Goal: Task Accomplishment & Management: Manage account settings

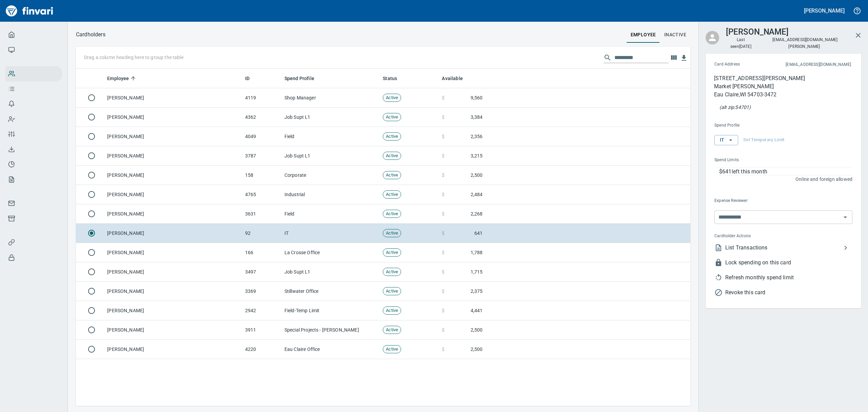
scroll to position [330, 599]
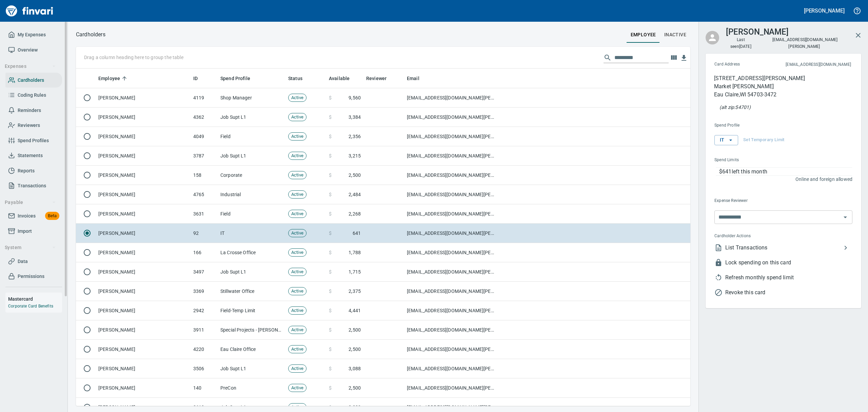
click at [30, 152] on span "Statements" at bounding box center [30, 155] width 25 height 8
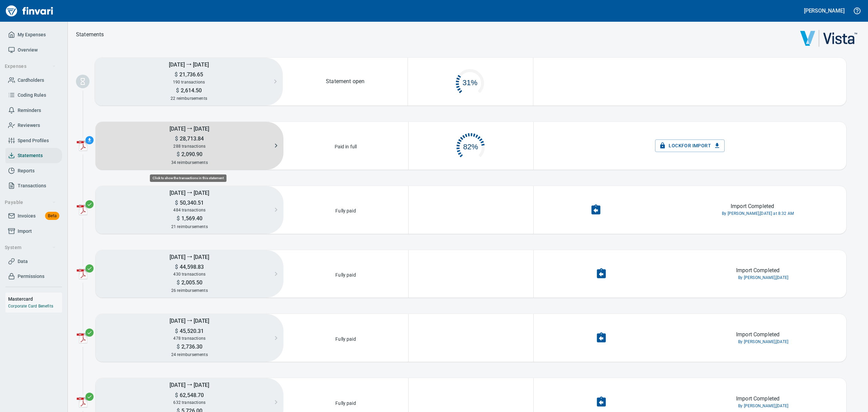
scroll to position [32, 116]
click at [213, 140] on h5 "$ 28,713.84" at bounding box center [190, 138] width 188 height 7
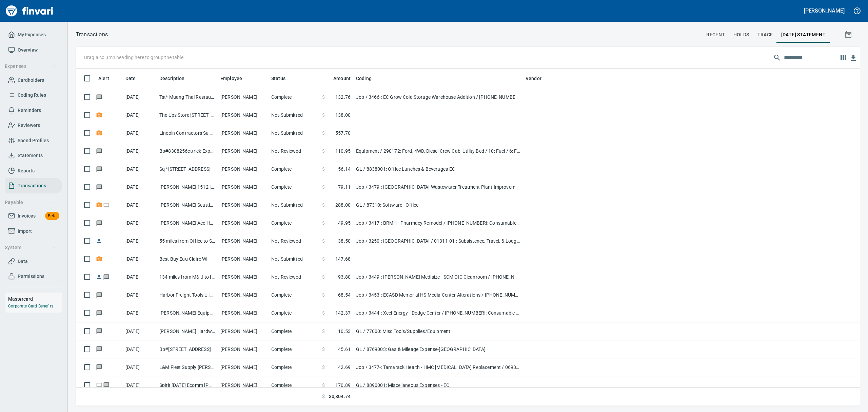
scroll to position [0, 0]
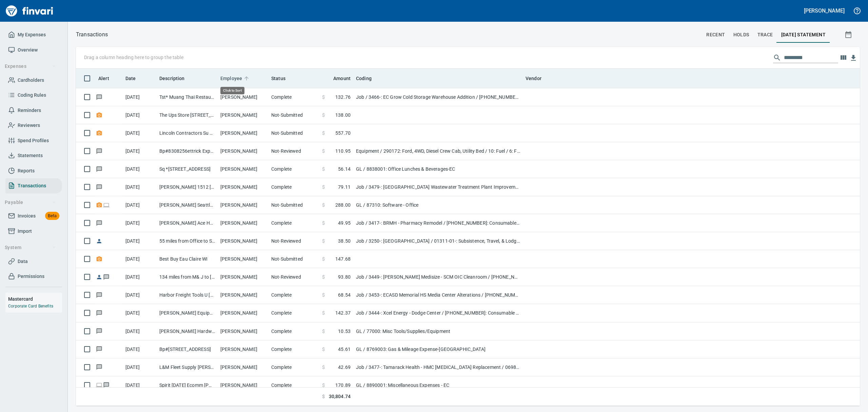
click at [237, 76] on span "Employee" at bounding box center [232, 78] width 22 height 8
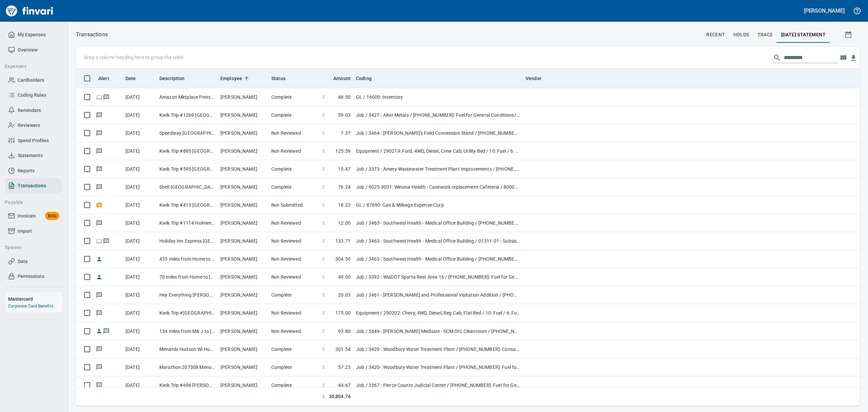
scroll to position [330, 769]
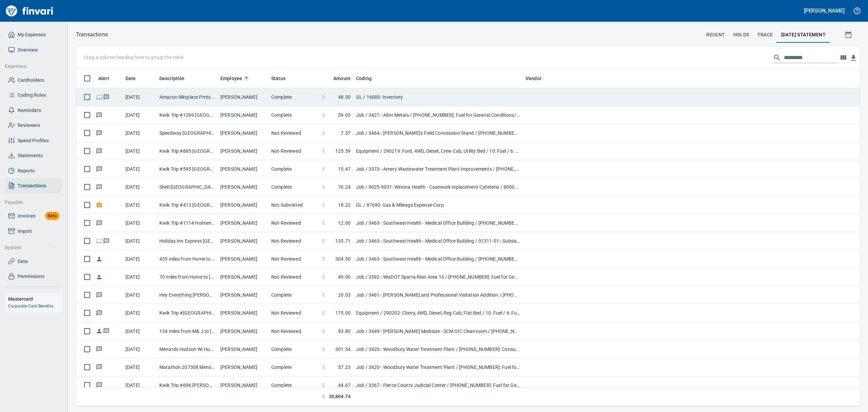
click at [235, 94] on td "[PERSON_NAME]" at bounding box center [243, 97] width 51 height 18
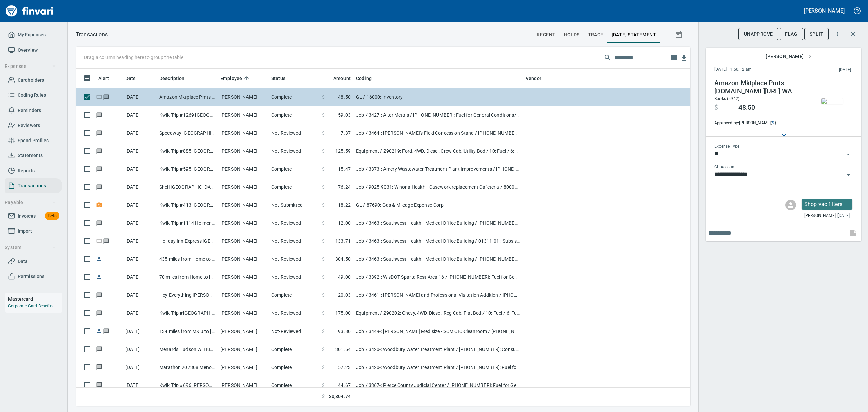
scroll to position [330, 599]
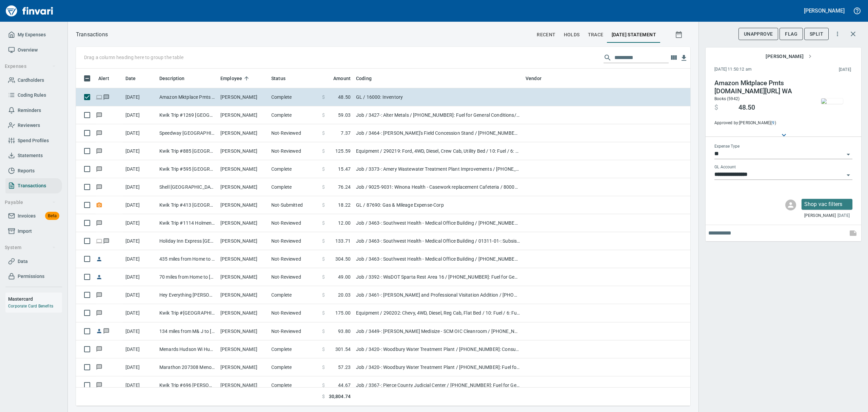
click at [839, 101] on img "button" at bounding box center [833, 100] width 22 height 5
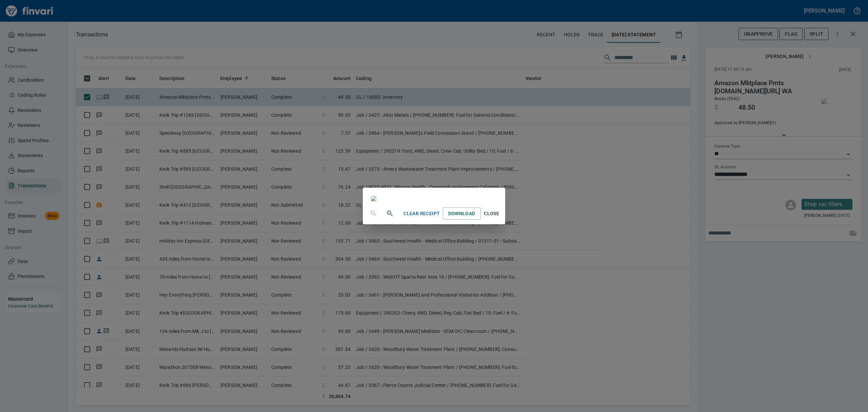
click at [500, 218] on span "Close" at bounding box center [492, 213] width 16 height 8
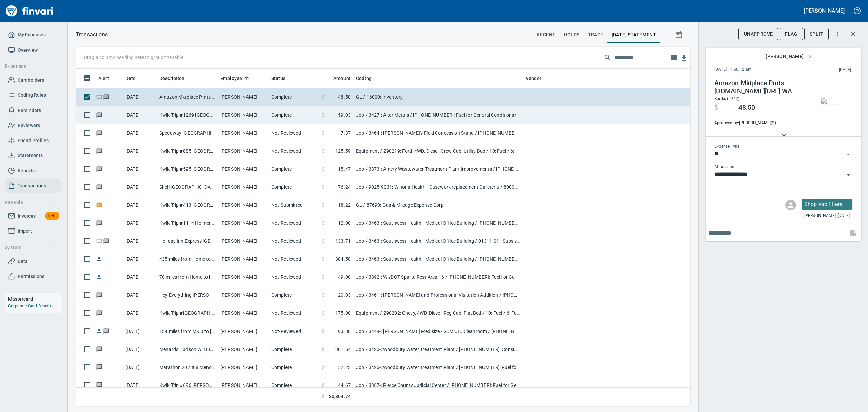
click at [258, 116] on td "[PERSON_NAME]" at bounding box center [243, 115] width 51 height 18
type input "***"
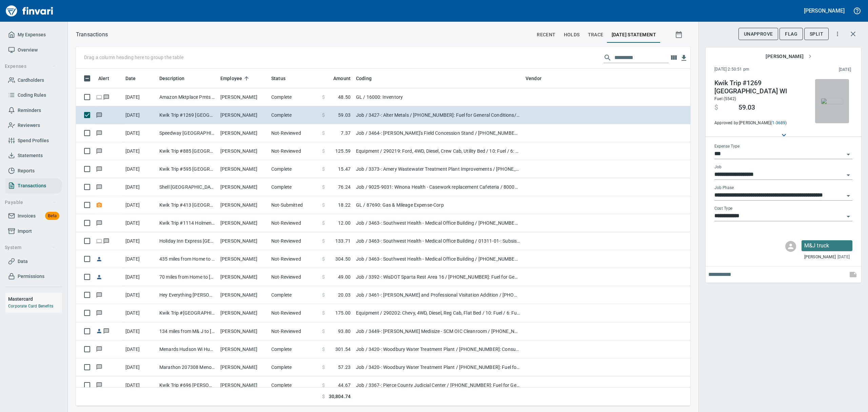
click at [834, 98] on img "button" at bounding box center [833, 100] width 22 height 5
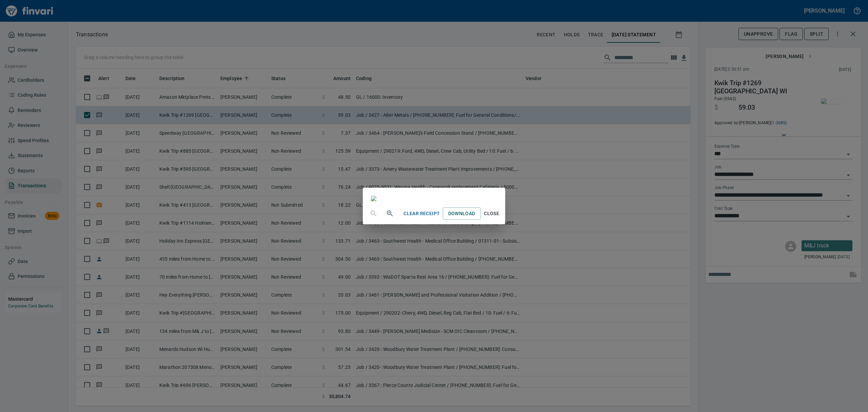
click at [834, 94] on div "Clear Receipt Download Close" at bounding box center [434, 206] width 868 height 412
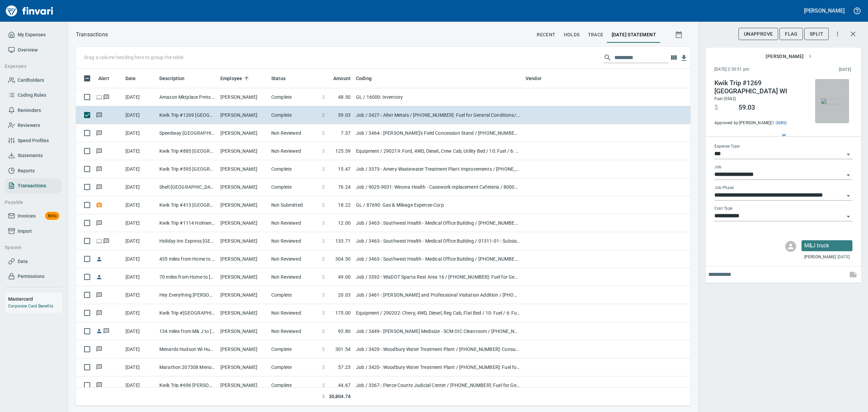
click at [834, 98] on img "button" at bounding box center [833, 100] width 22 height 5
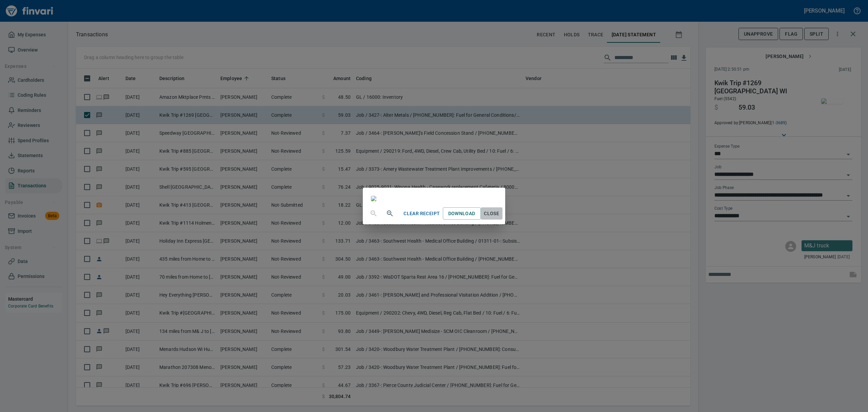
click at [500, 218] on span "Close" at bounding box center [492, 213] width 16 height 8
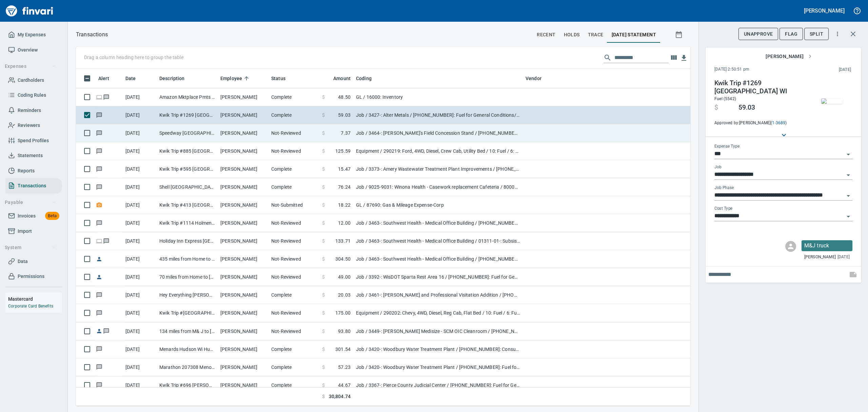
click at [264, 134] on td "[PERSON_NAME]" at bounding box center [243, 133] width 51 height 18
type input "**********"
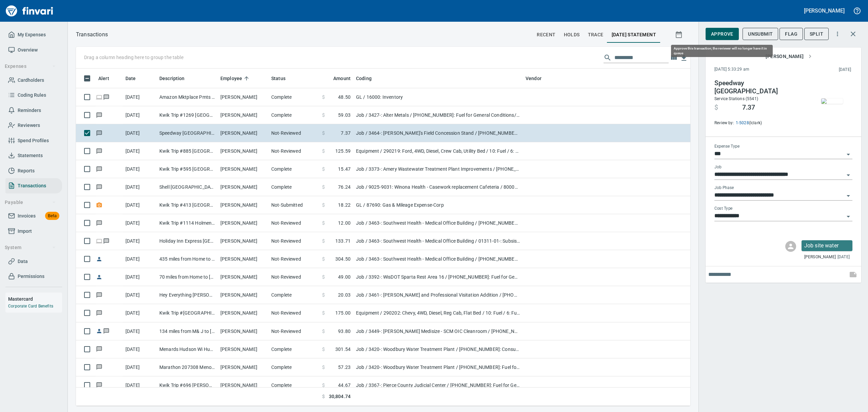
scroll to position [330, 599]
click at [836, 98] on img "button" at bounding box center [833, 100] width 22 height 5
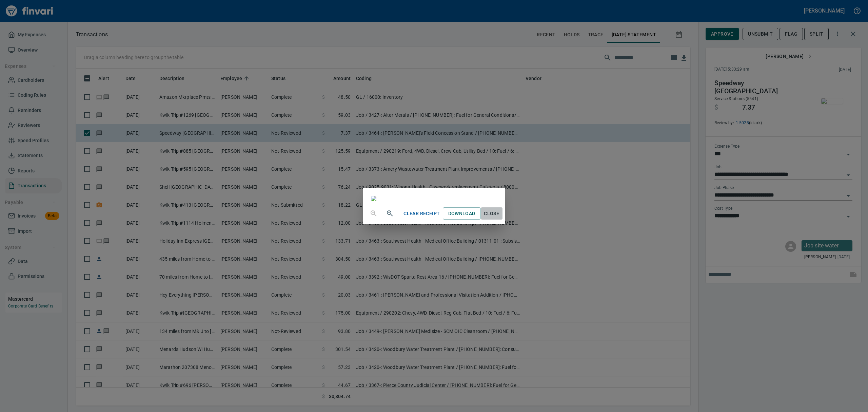
click at [500, 218] on span "Close" at bounding box center [492, 213] width 16 height 8
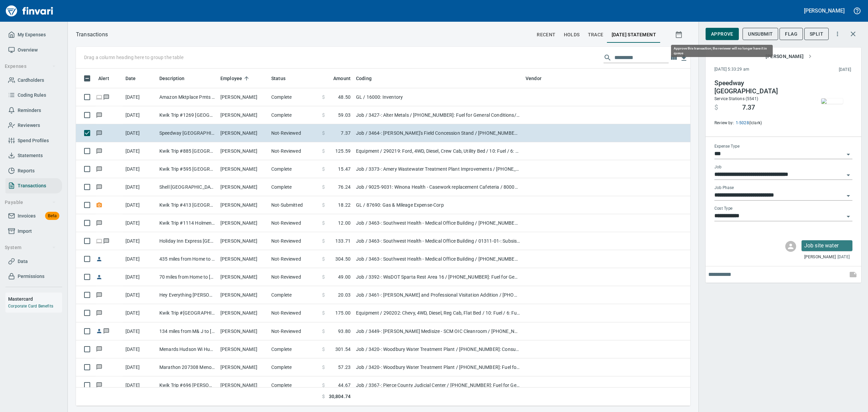
click at [724, 33] on span "Approve" at bounding box center [722, 34] width 22 height 8
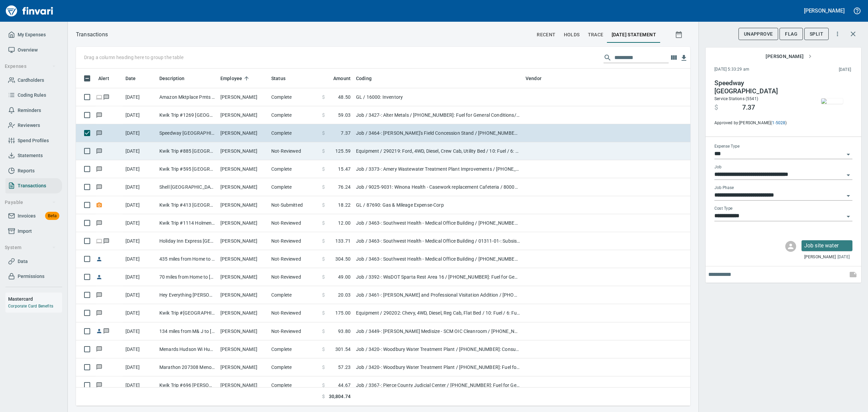
click at [220, 152] on td "[PERSON_NAME]" at bounding box center [243, 151] width 51 height 18
type input "*********"
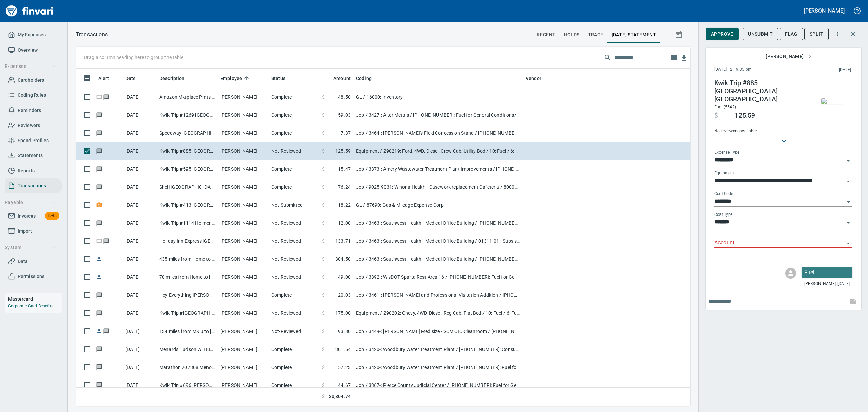
click at [832, 102] on img "button" at bounding box center [833, 100] width 22 height 5
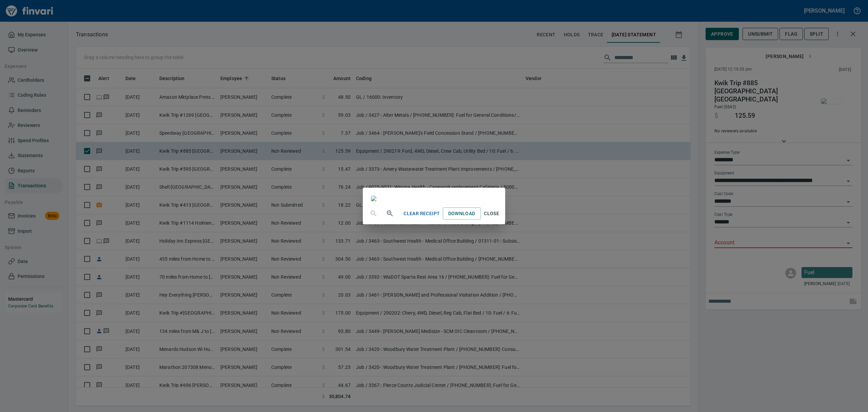
click at [500, 218] on span "Close" at bounding box center [492, 213] width 16 height 8
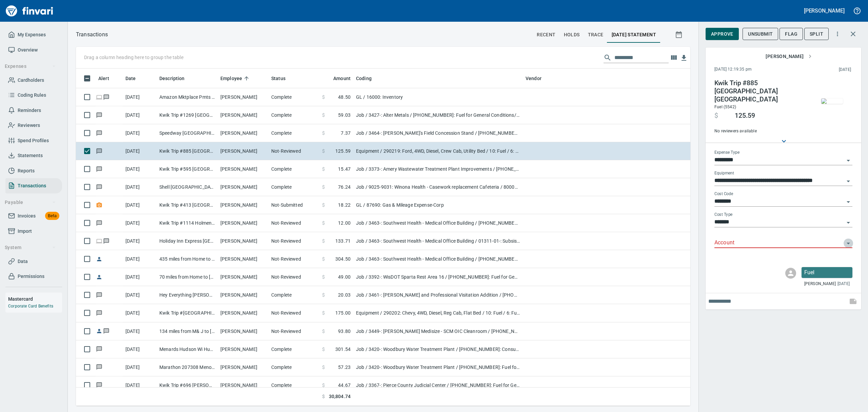
click at [849, 243] on icon "Open" at bounding box center [848, 244] width 3 height 2
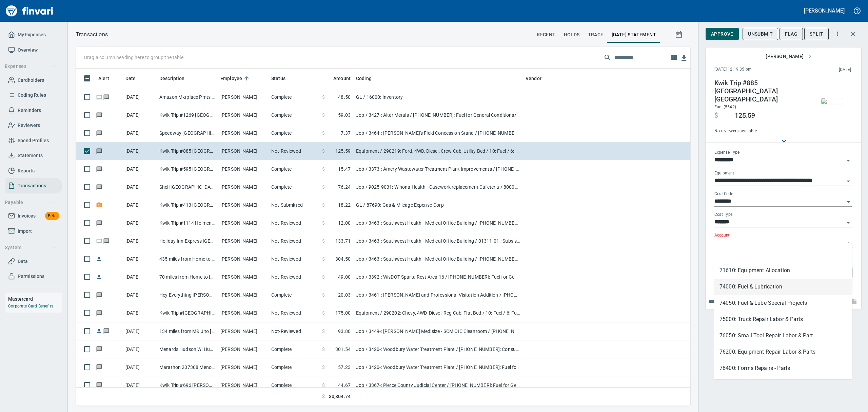
click at [722, 283] on li "74000: Fuel & Lubrication" at bounding box center [783, 287] width 138 height 16
type input "**********"
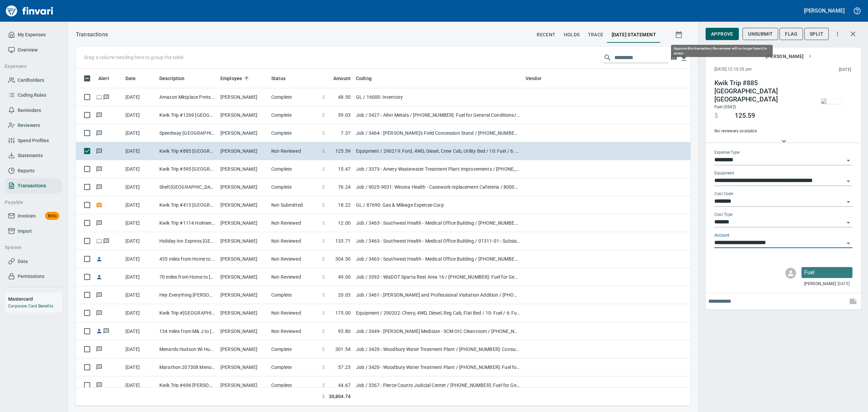
click at [729, 35] on span "Approve" at bounding box center [722, 34] width 22 height 8
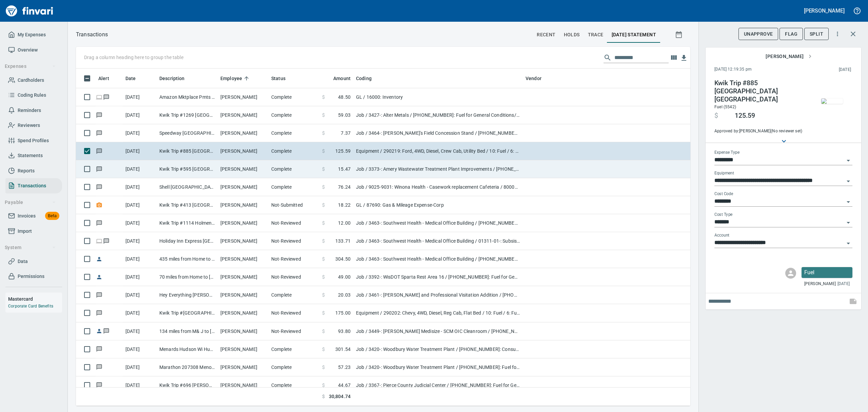
click at [220, 170] on td "[PERSON_NAME]" at bounding box center [243, 169] width 51 height 18
type input "***"
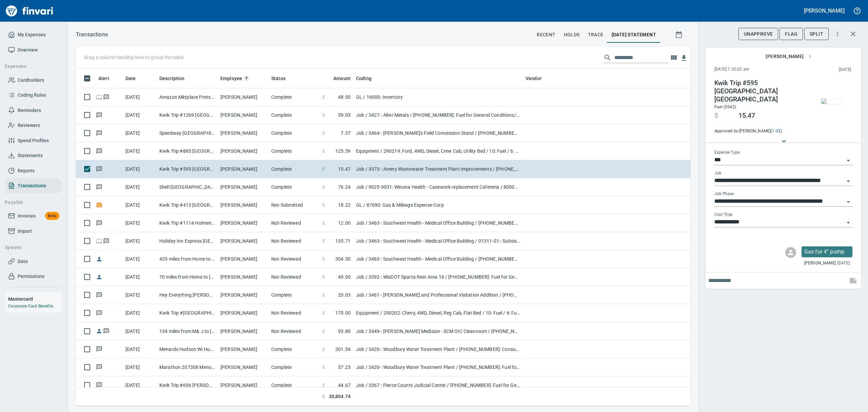
click at [835, 102] on img "button" at bounding box center [833, 100] width 22 height 5
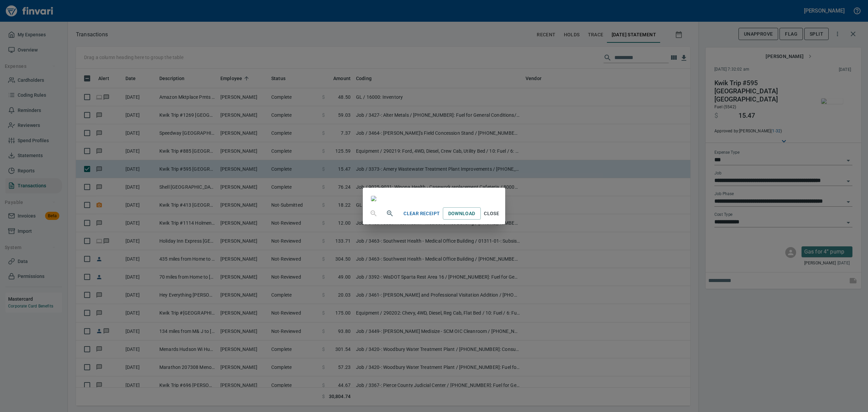
click at [503, 220] on button "Close" at bounding box center [492, 213] width 22 height 13
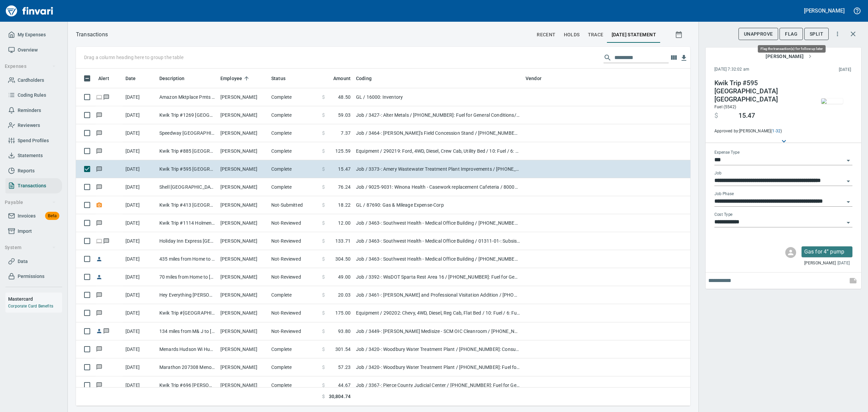
click at [792, 33] on span "Flag" at bounding box center [791, 34] width 13 height 8
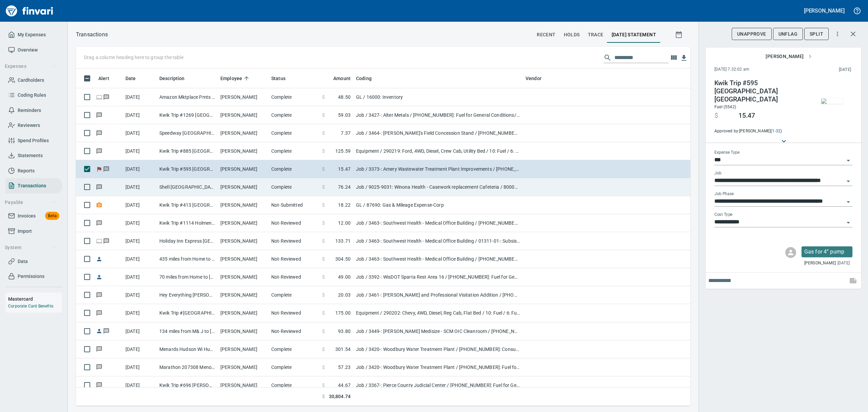
click at [148, 189] on td "[DATE]" at bounding box center [140, 187] width 34 height 18
type input "**********"
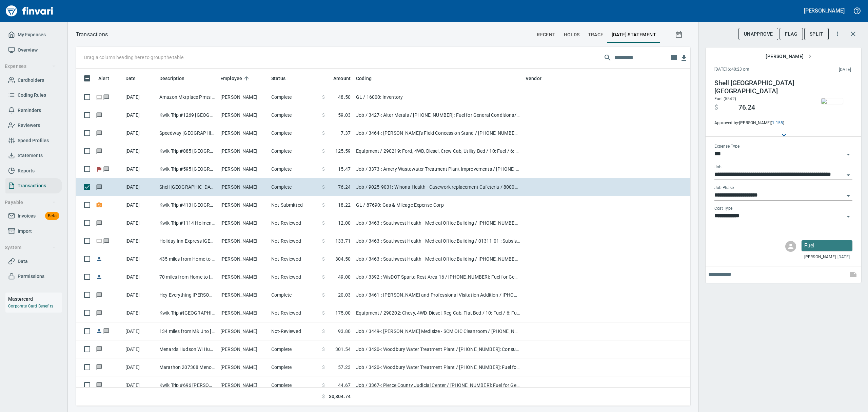
click at [840, 98] on img "button" at bounding box center [833, 100] width 22 height 5
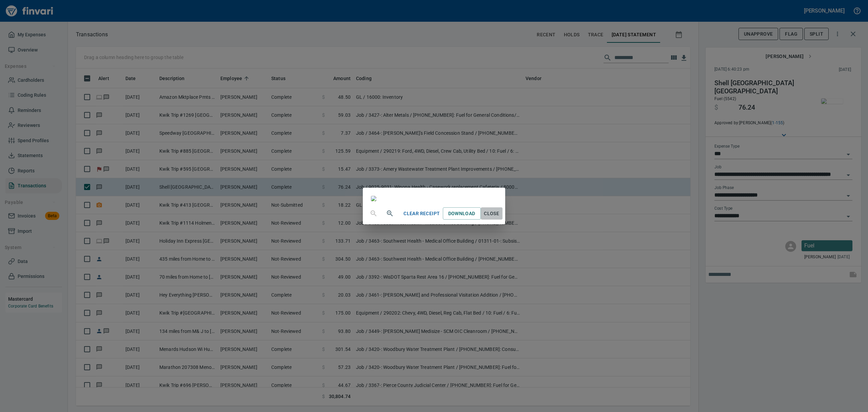
click at [500, 218] on span "Close" at bounding box center [492, 213] width 16 height 8
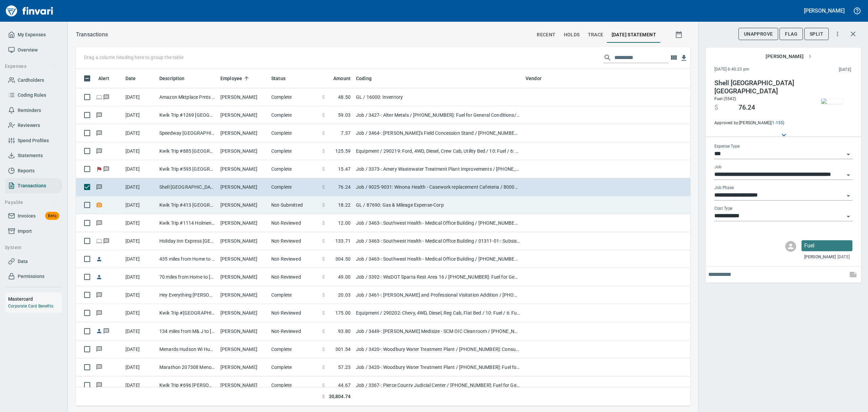
click at [239, 205] on td "[PERSON_NAME]" at bounding box center [243, 205] width 51 height 18
type input "**"
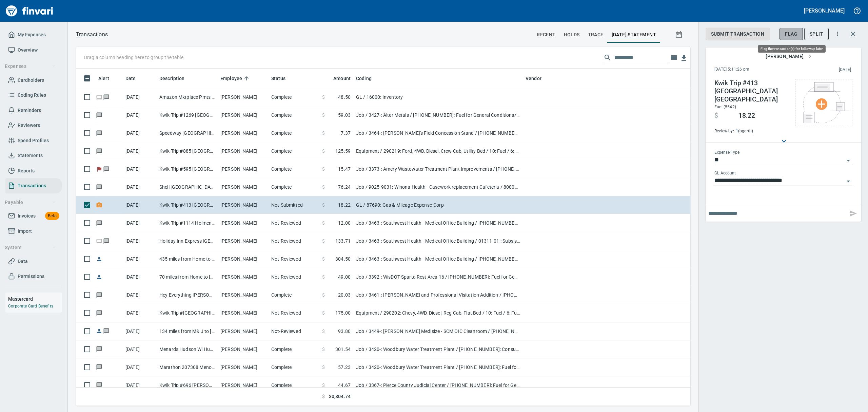
drag, startPoint x: 789, startPoint y: 36, endPoint x: 773, endPoint y: 44, distance: 17.9
click at [789, 36] on span "Flag" at bounding box center [791, 34] width 13 height 8
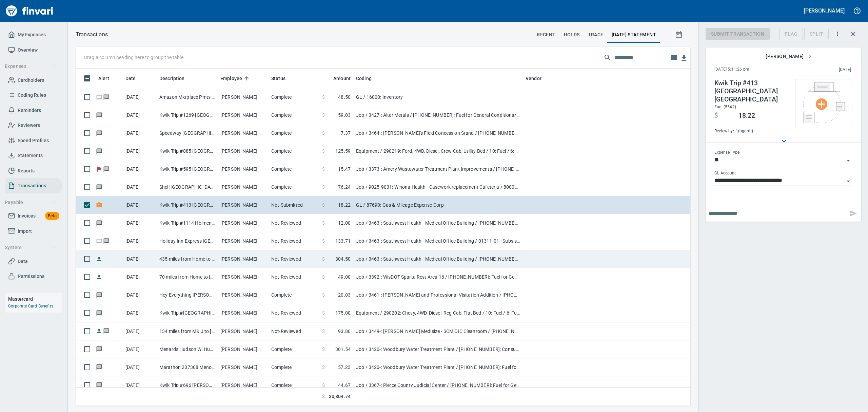
scroll to position [330, 599]
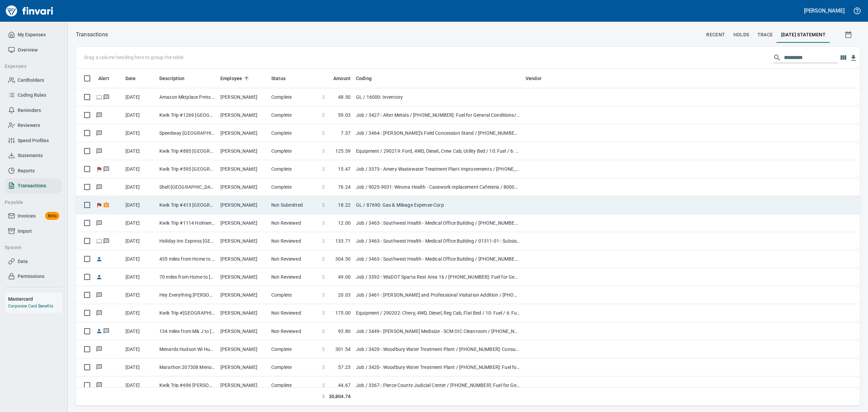
scroll to position [330, 762]
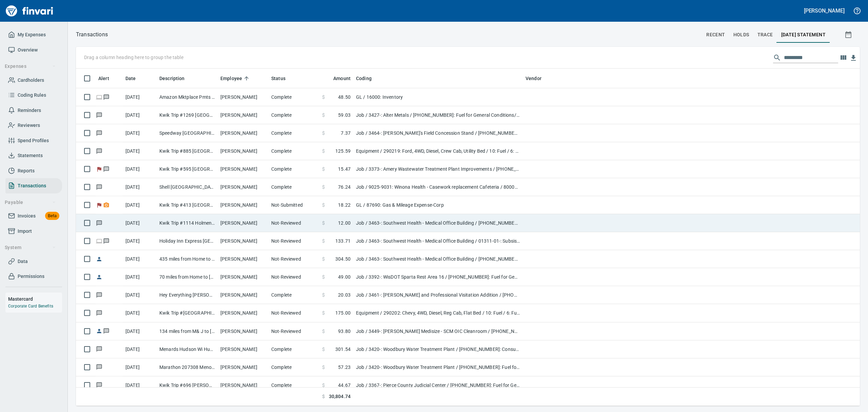
click at [187, 221] on td "Kwik Trip #1114 Holmen WI" at bounding box center [187, 223] width 61 height 18
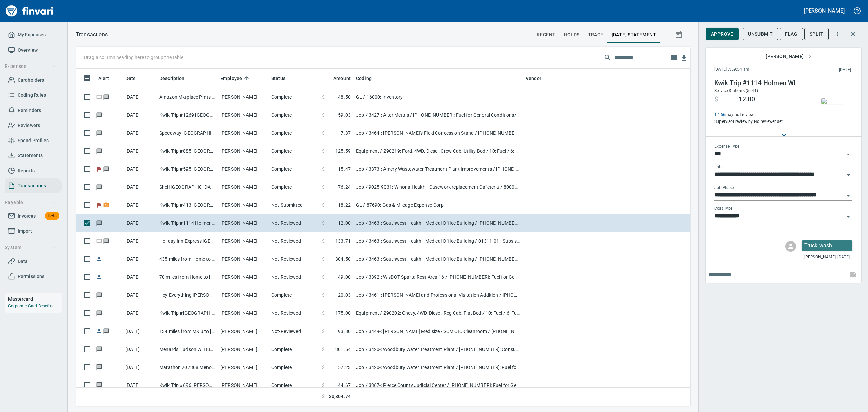
scroll to position [330, 599]
click at [839, 104] on img "button" at bounding box center [833, 100] width 22 height 5
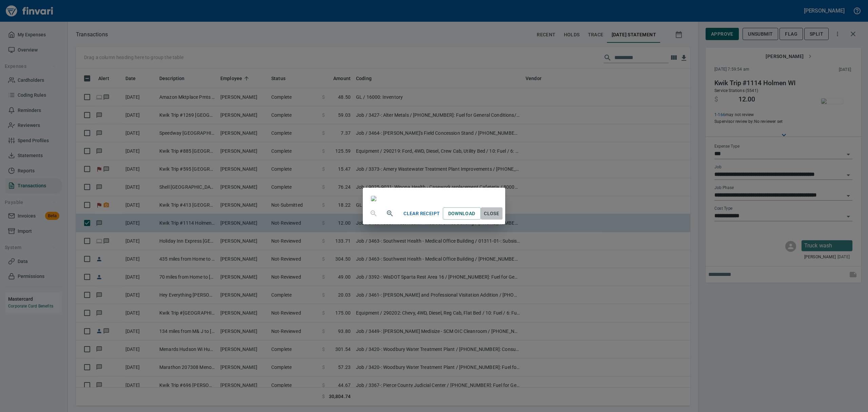
click at [500, 218] on span "Close" at bounding box center [492, 213] width 16 height 8
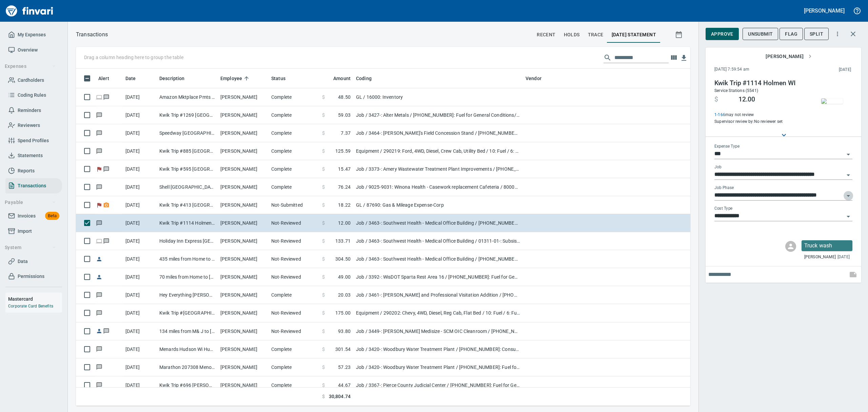
drag, startPoint x: 848, startPoint y: 195, endPoint x: 850, endPoint y: 192, distance: 3.5
click at [848, 194] on icon "Open" at bounding box center [849, 196] width 8 height 8
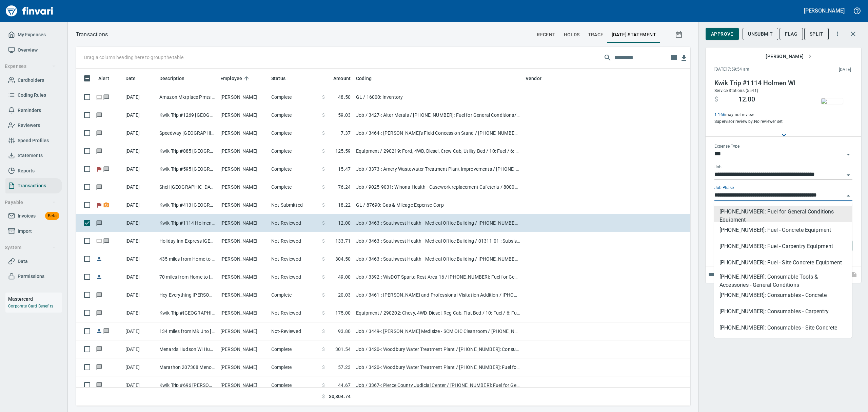
scroll to position [407, 0]
click at [766, 280] on li "[PHONE_NUMBER]: Consumable Tools & Accessories - General Conditions" at bounding box center [783, 278] width 138 height 16
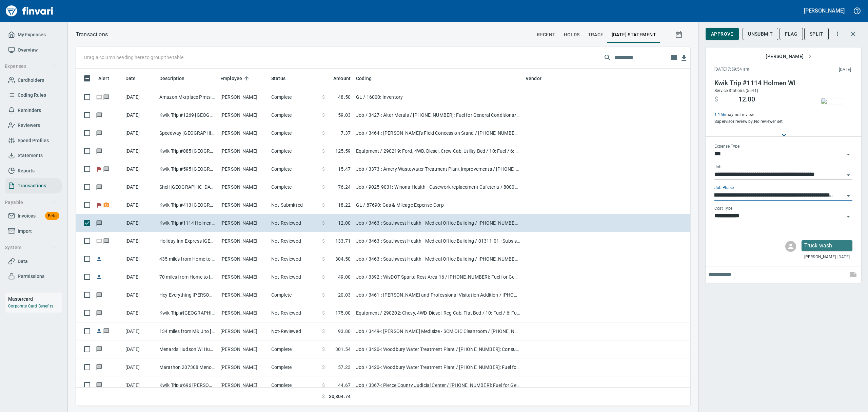
scroll to position [330, 599]
click at [723, 31] on span "Approve" at bounding box center [722, 34] width 22 height 8
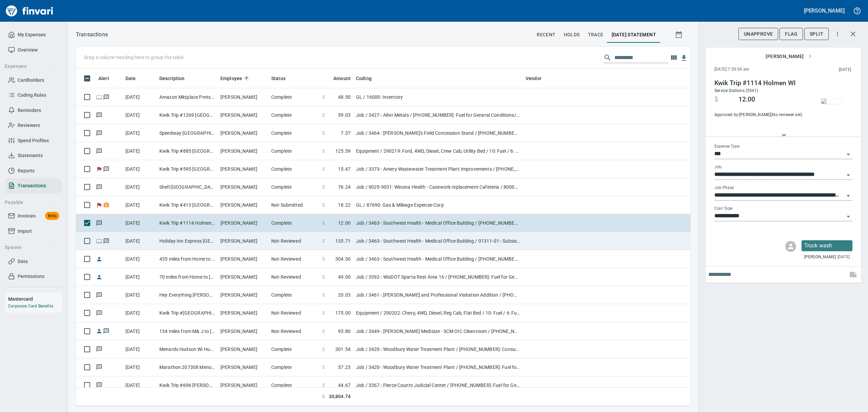
click at [204, 241] on td "Holiday Inn Express [GEOGRAPHIC_DATA] [GEOGRAPHIC_DATA]" at bounding box center [187, 241] width 61 height 18
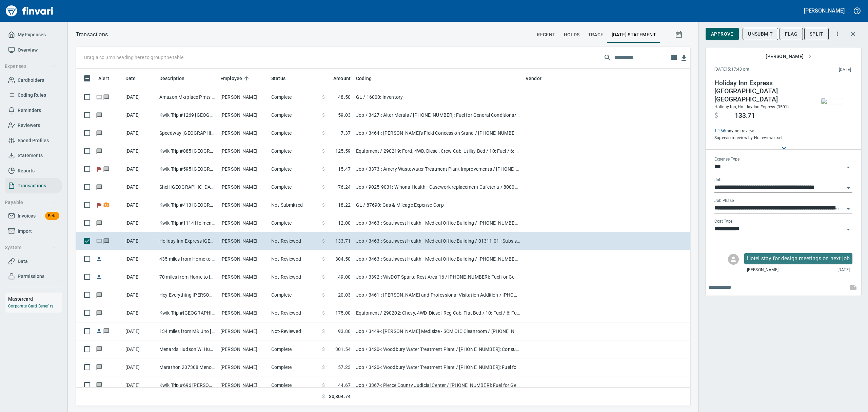
click at [832, 102] on img "button" at bounding box center [833, 100] width 22 height 5
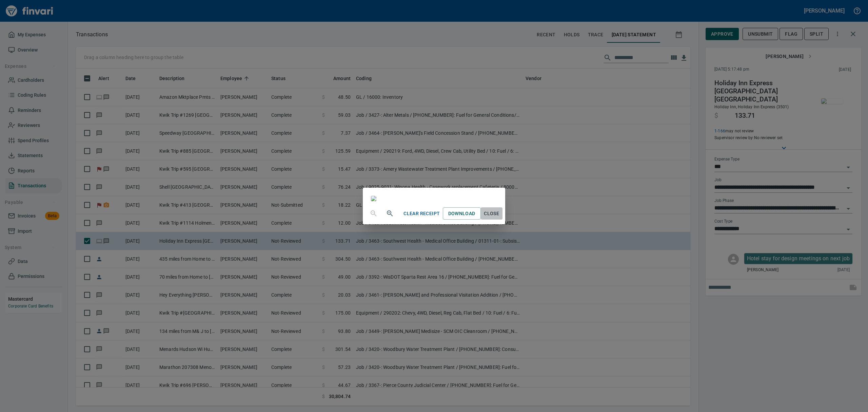
click at [500, 218] on span "Close" at bounding box center [492, 213] width 16 height 8
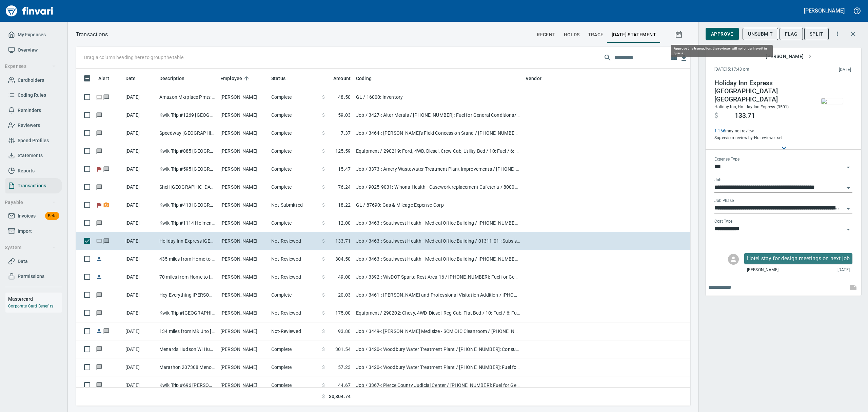
scroll to position [330, 599]
click at [722, 35] on span "Approve" at bounding box center [722, 34] width 22 height 8
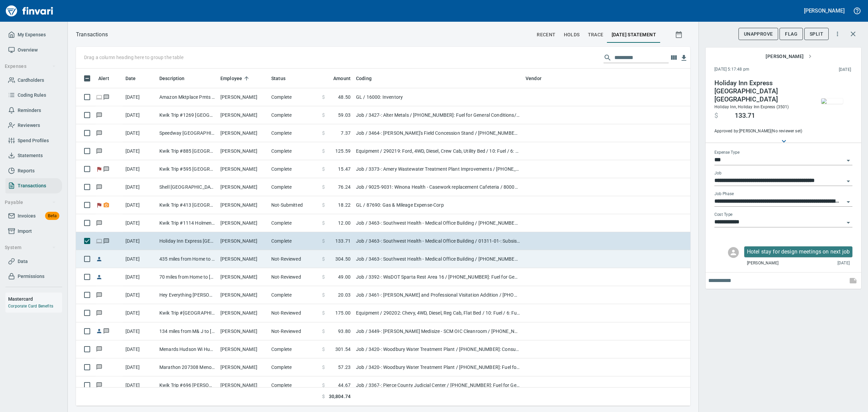
click at [146, 261] on td "[DATE]" at bounding box center [140, 259] width 34 height 18
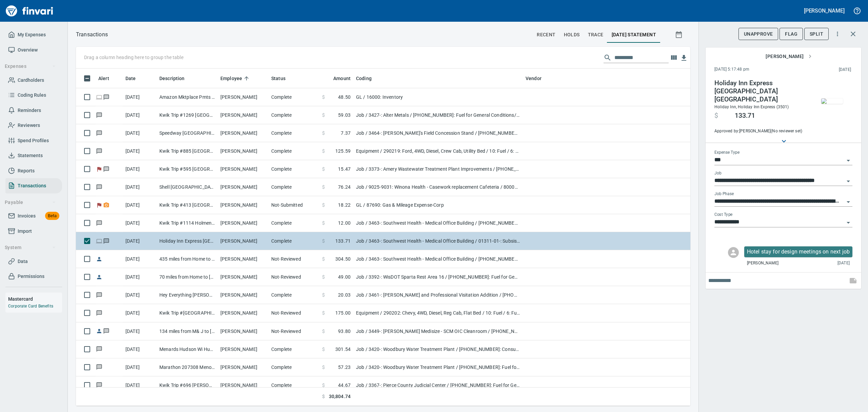
type input "**********"
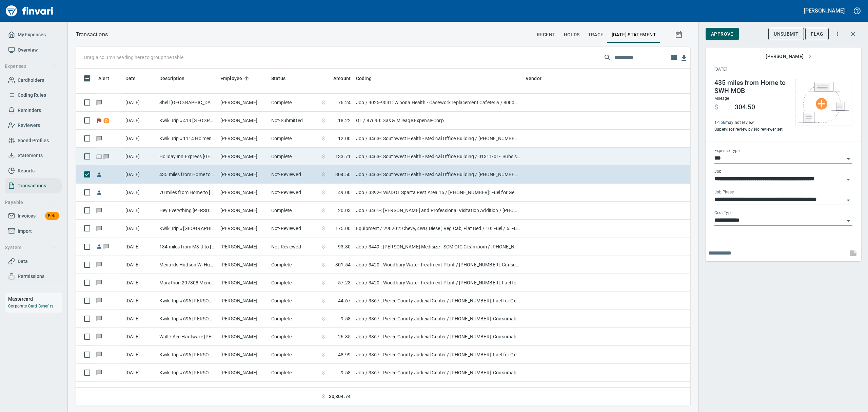
scroll to position [90, 0]
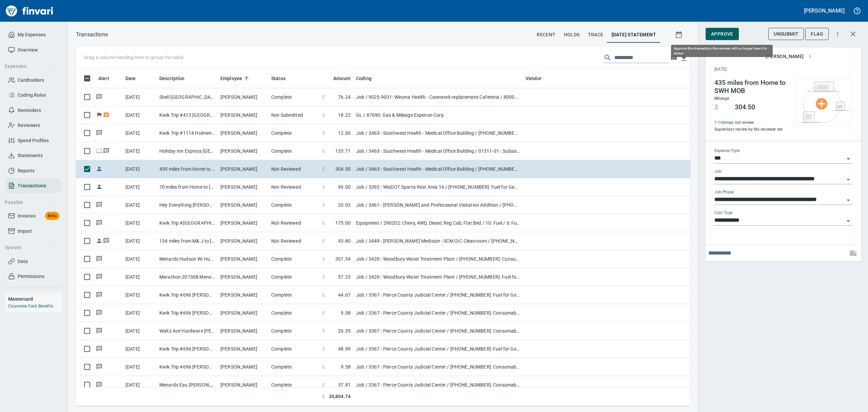
click at [722, 35] on span "Approve" at bounding box center [722, 34] width 22 height 8
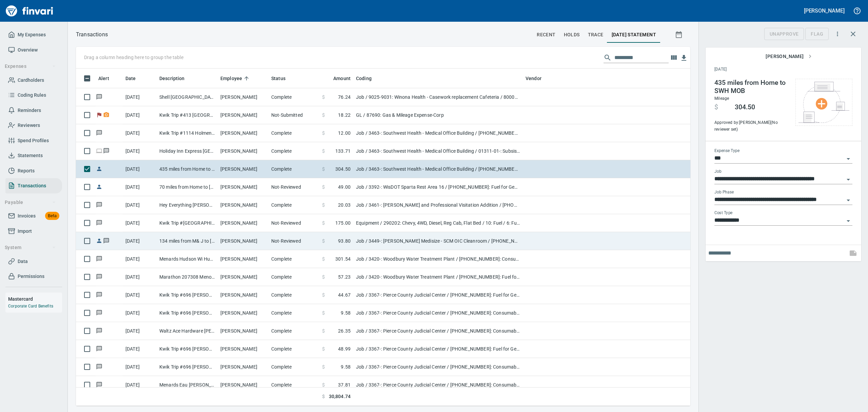
scroll to position [330, 599]
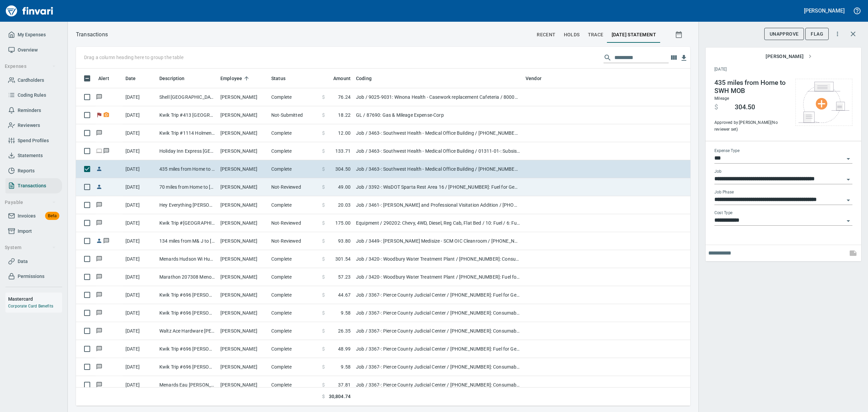
click at [164, 189] on td "70 miles from Home to [GEOGRAPHIC_DATA] Rest Stop" at bounding box center [187, 187] width 61 height 18
type input "**********"
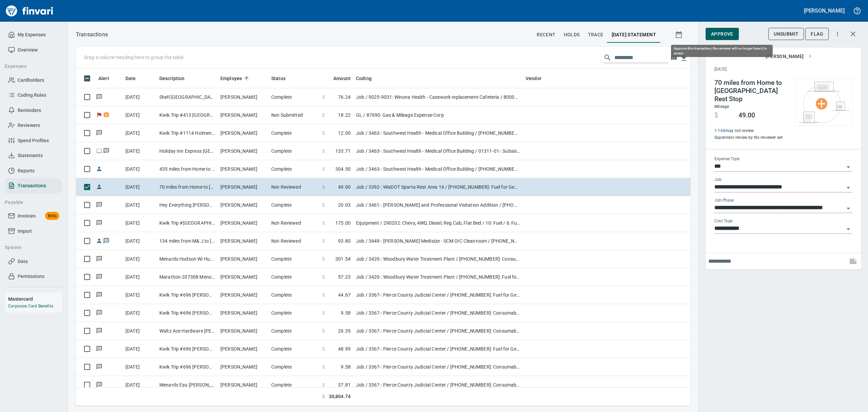
click at [729, 35] on span "Approve" at bounding box center [722, 34] width 22 height 8
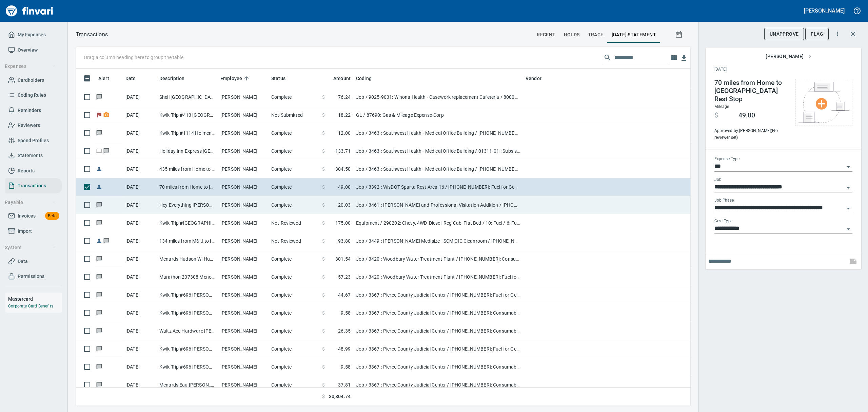
click at [202, 204] on td "Hey Everything [PERSON_NAME] WI" at bounding box center [187, 205] width 61 height 18
type input "**********"
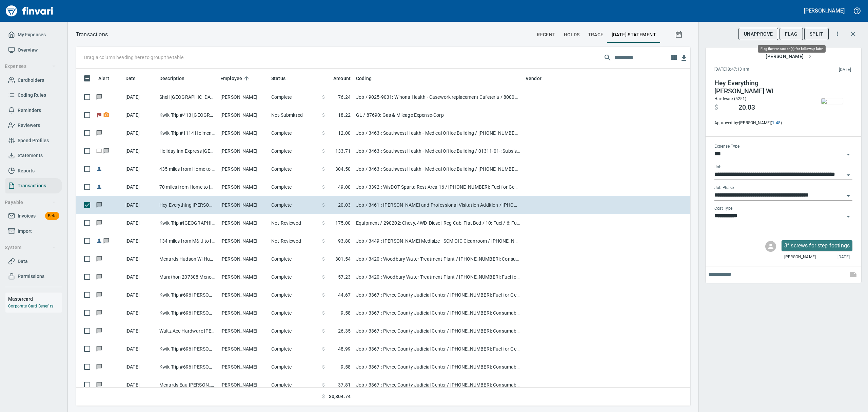
click at [795, 34] on span "Flag" at bounding box center [791, 34] width 13 height 8
